Goal: Task Accomplishment & Management: Manage account settings

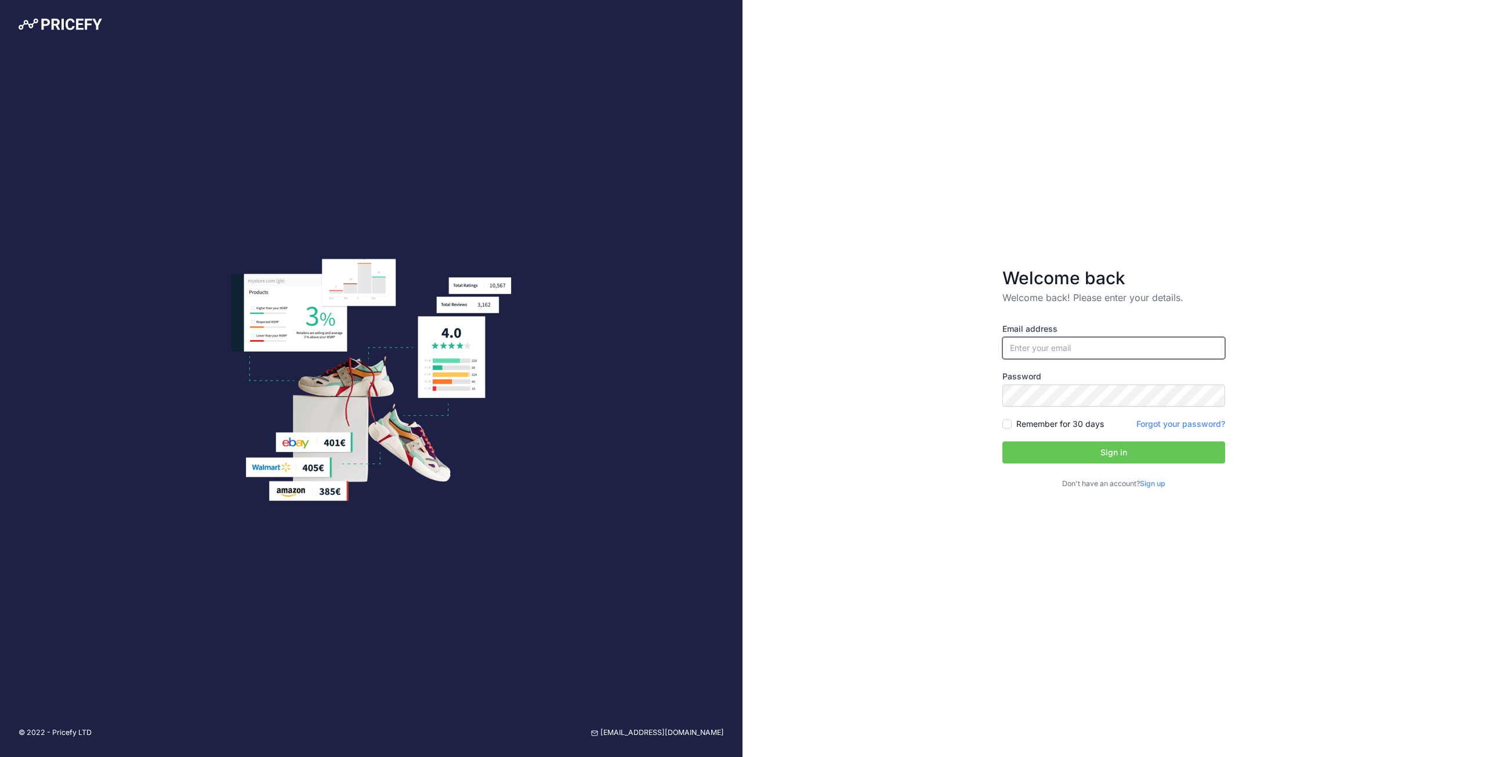
click at [1092, 349] on input "email" at bounding box center [1113, 348] width 223 height 22
type input "[EMAIL_ADDRESS][DOMAIN_NAME]"
click at [1098, 448] on button "Sign in" at bounding box center [1113, 452] width 223 height 22
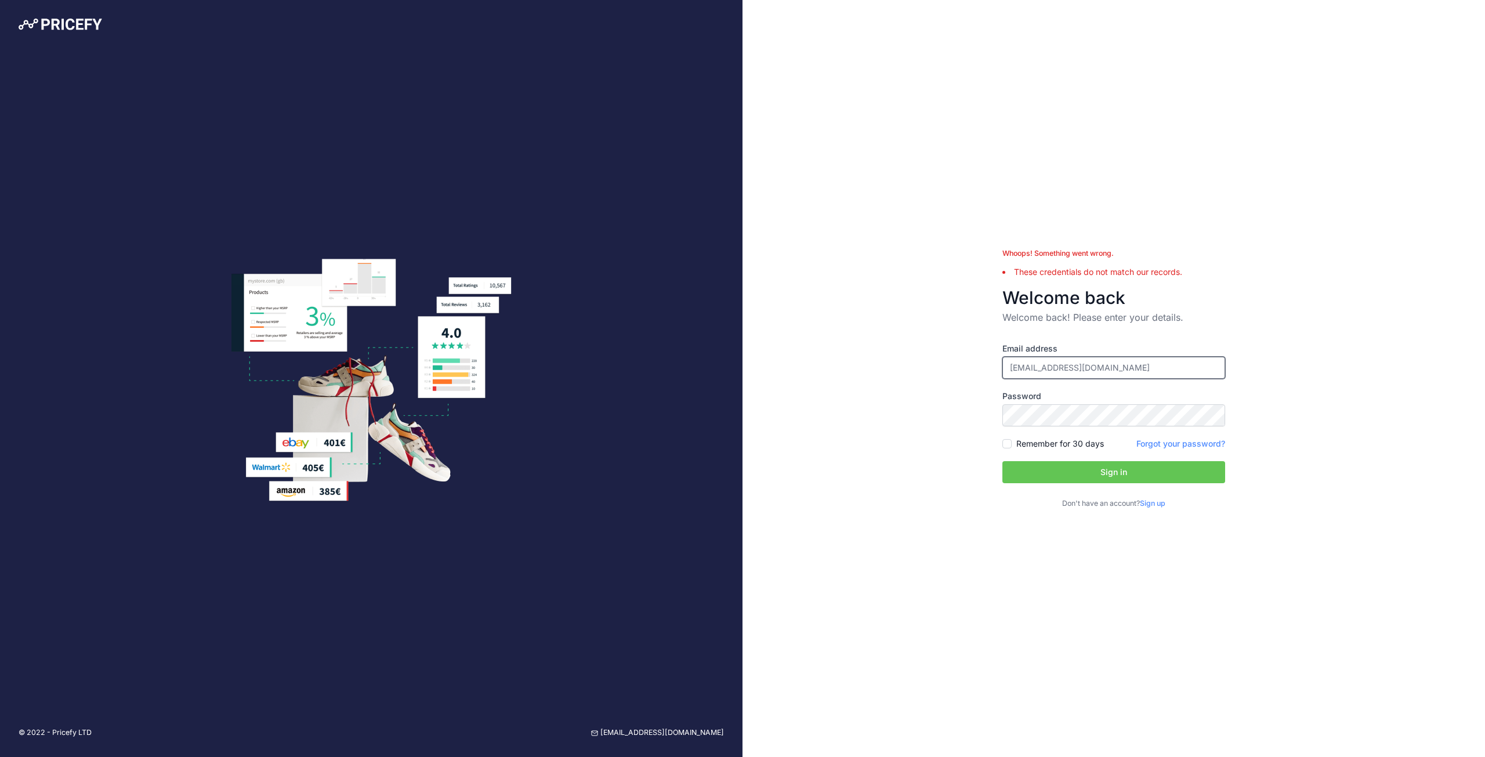
click at [1127, 371] on input "[EMAIL_ADDRESS][DOMAIN_NAME]" at bounding box center [1113, 368] width 223 height 22
click at [1083, 475] on button "Sign in" at bounding box center [1113, 472] width 223 height 22
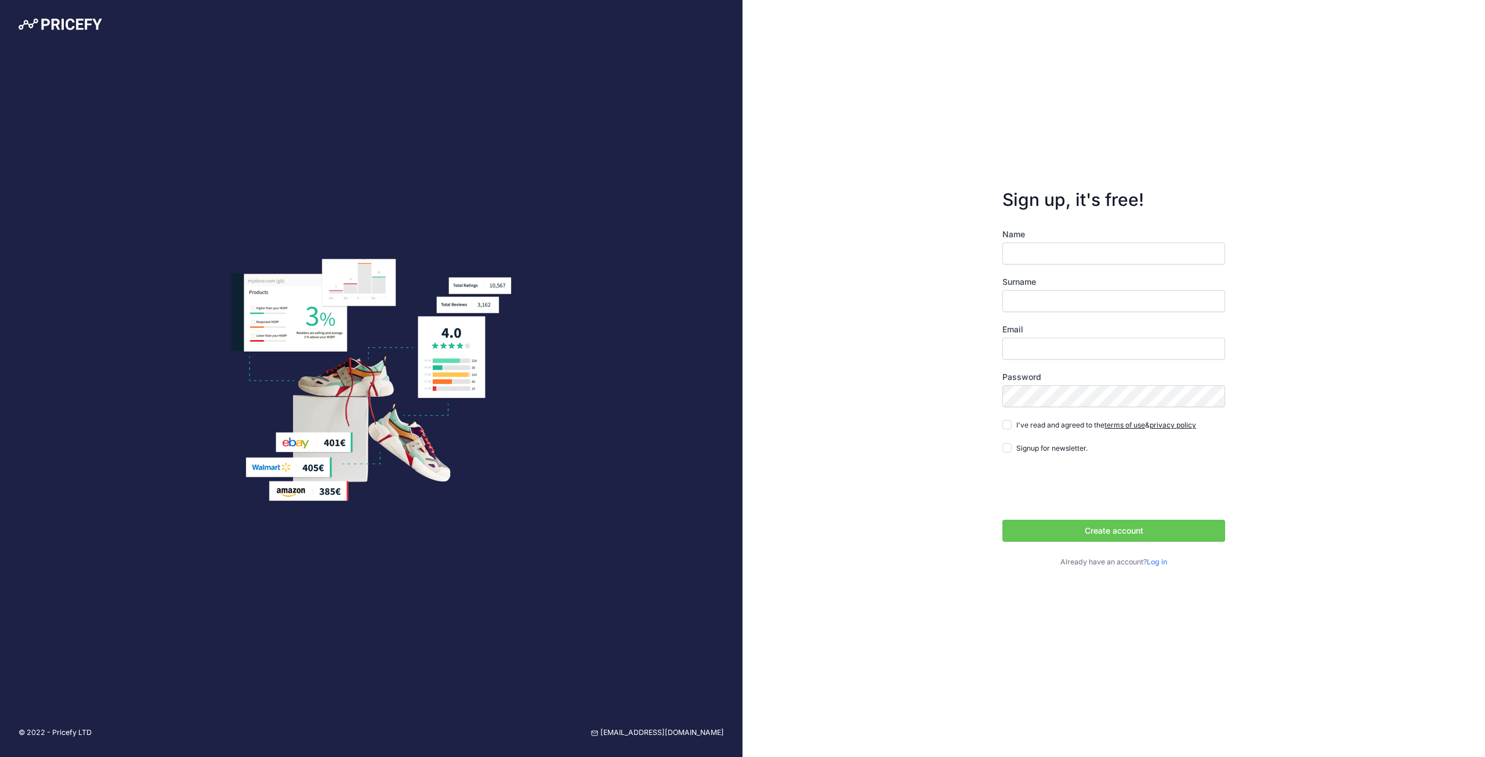
click at [670, 140] on div "© 2022 - Pricefy LTD [EMAIL_ADDRESS][DOMAIN_NAME]" at bounding box center [371, 378] width 743 height 757
